Goal: Navigation & Orientation: Find specific page/section

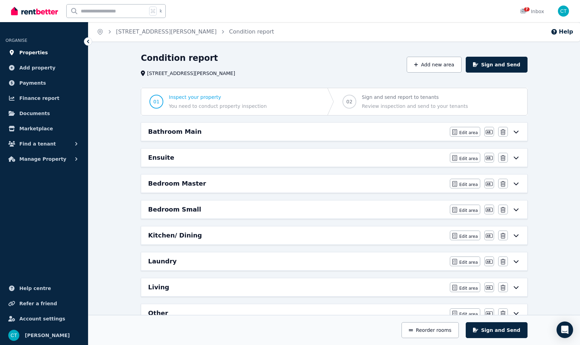
click at [49, 52] on link "Properties" at bounding box center [44, 53] width 77 height 14
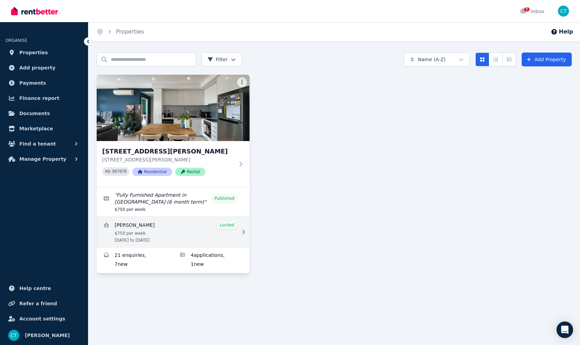
click at [196, 231] on link "View details for Esteban Moscoso Rivera" at bounding box center [173, 232] width 153 height 30
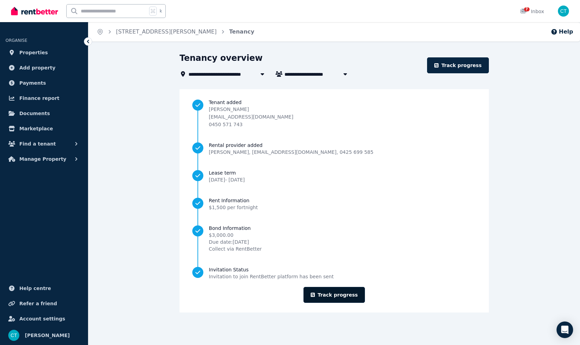
click at [339, 297] on link "Track progress" at bounding box center [335, 295] width 62 height 16
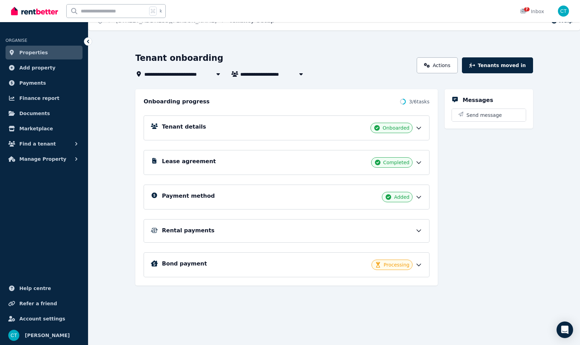
scroll to position [11, 0]
click at [336, 264] on div "Bond payment Processing" at bounding box center [292, 264] width 260 height 10
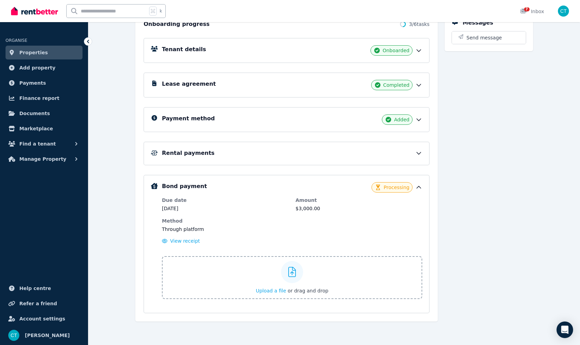
scroll to position [88, 0]
click at [339, 152] on div "Rental payments" at bounding box center [292, 153] width 260 height 8
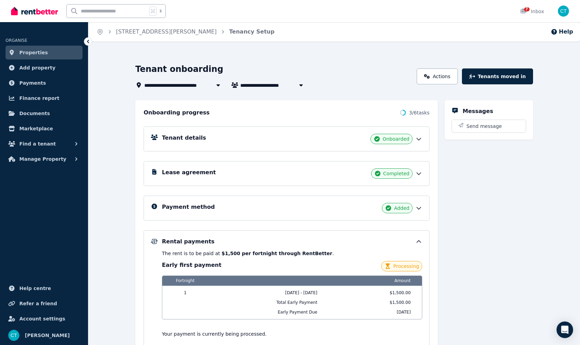
scroll to position [0, 0]
click at [530, 12] on div "7" at bounding box center [525, 11] width 11 height 7
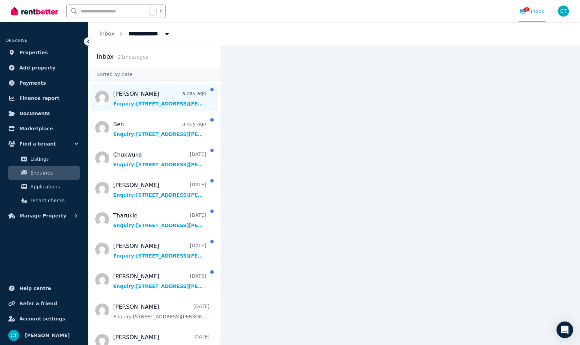
click at [167, 98] on span "Message list" at bounding box center [154, 98] width 132 height 28
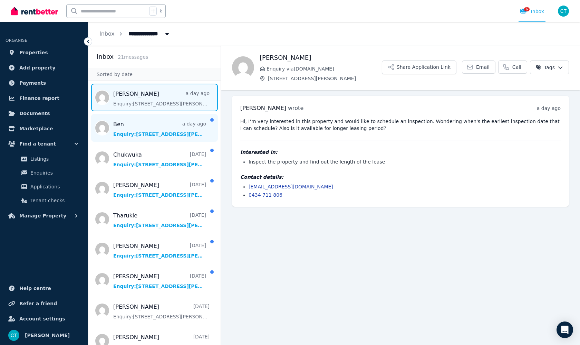
click at [158, 133] on span "Message list" at bounding box center [154, 128] width 132 height 28
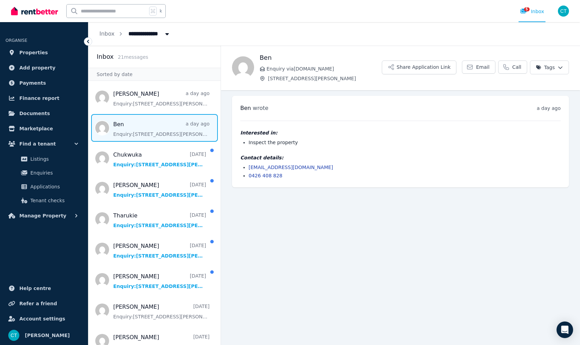
click at [89, 42] on icon at bounding box center [88, 41] width 7 height 7
